Goal: Find specific page/section: Find specific page/section

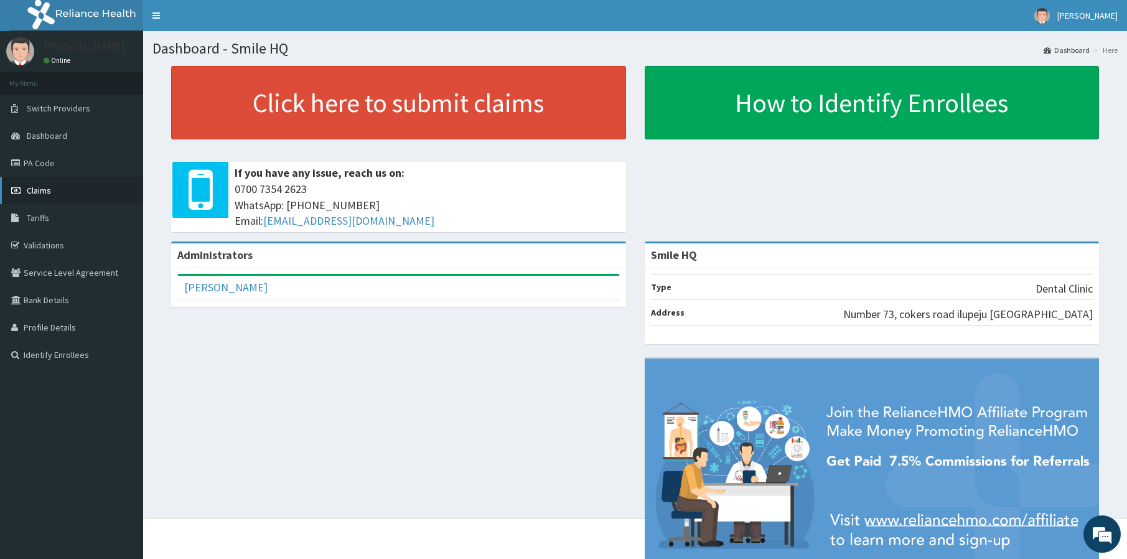
click at [52, 193] on link "Claims" at bounding box center [71, 190] width 143 height 27
click at [54, 192] on link "Claims" at bounding box center [71, 190] width 143 height 27
